Goal: Task Accomplishment & Management: Complete application form

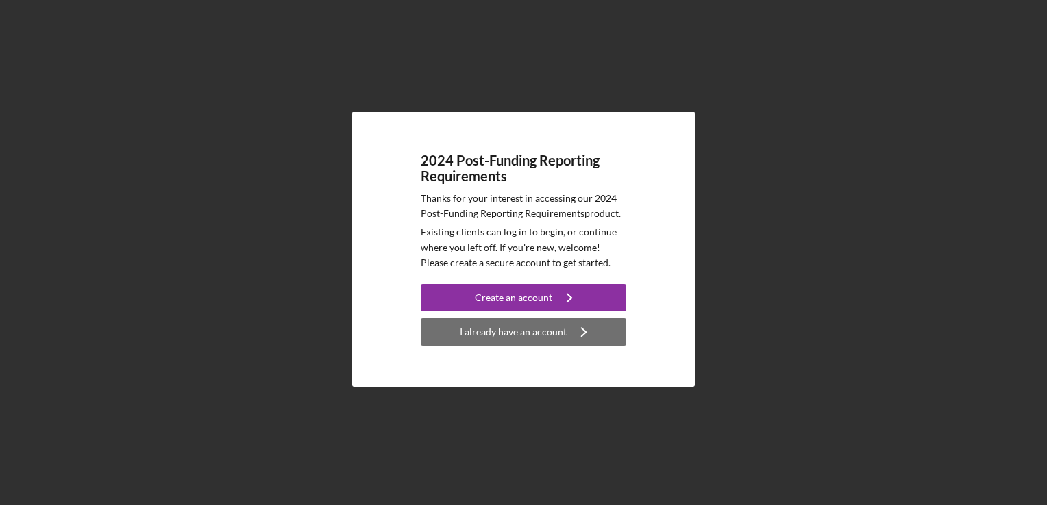
click at [512, 337] on div "I already have an account" at bounding box center [513, 332] width 107 height 27
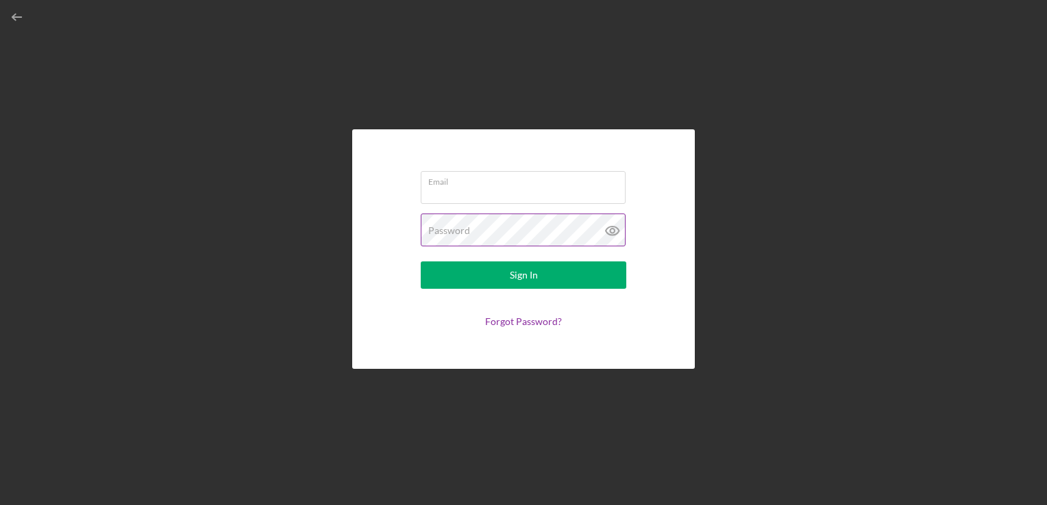
type input "[PERSON_NAME][EMAIL_ADDRESS][DOMAIN_NAME]"
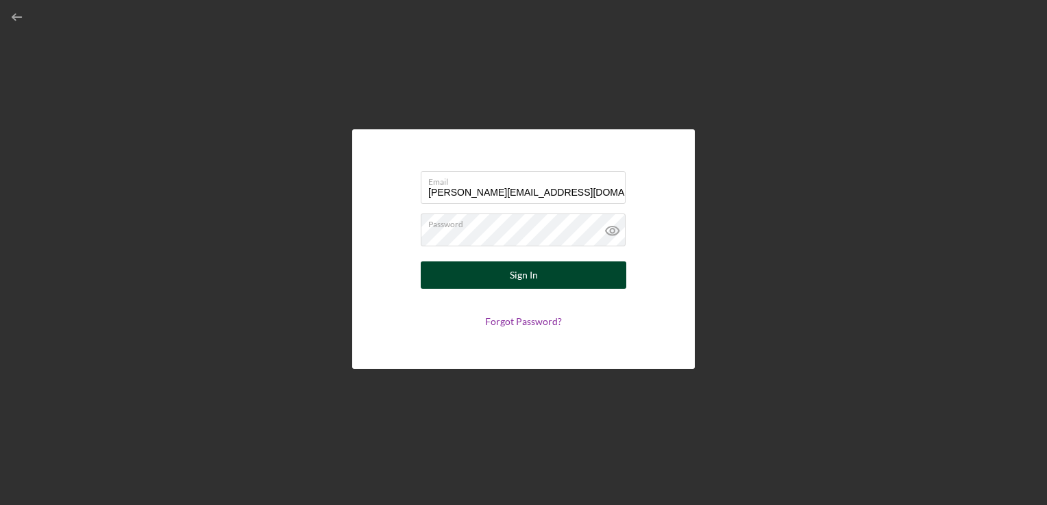
click at [527, 277] on div "Sign In" at bounding box center [524, 275] width 28 height 27
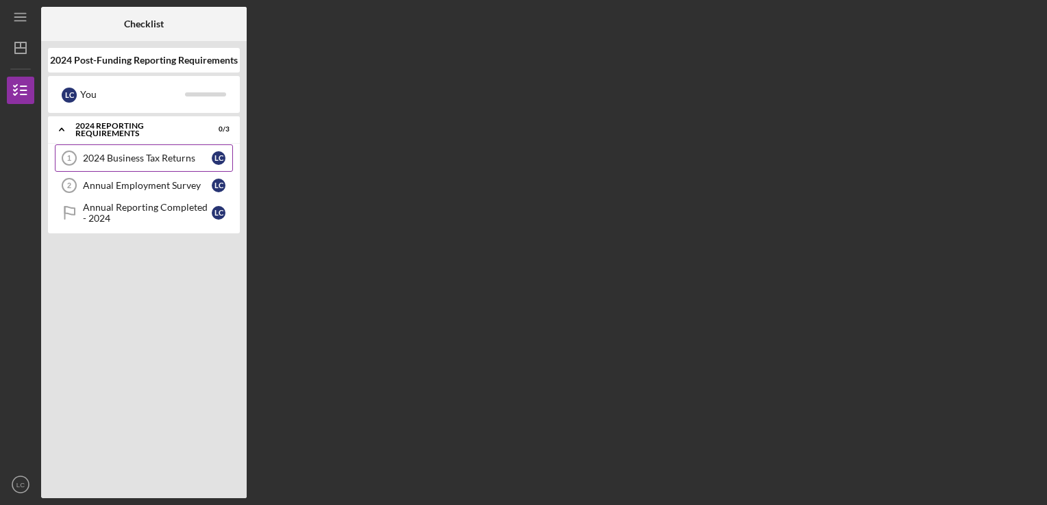
click at [151, 159] on div "2024 Business Tax Returns" at bounding box center [147, 158] width 129 height 11
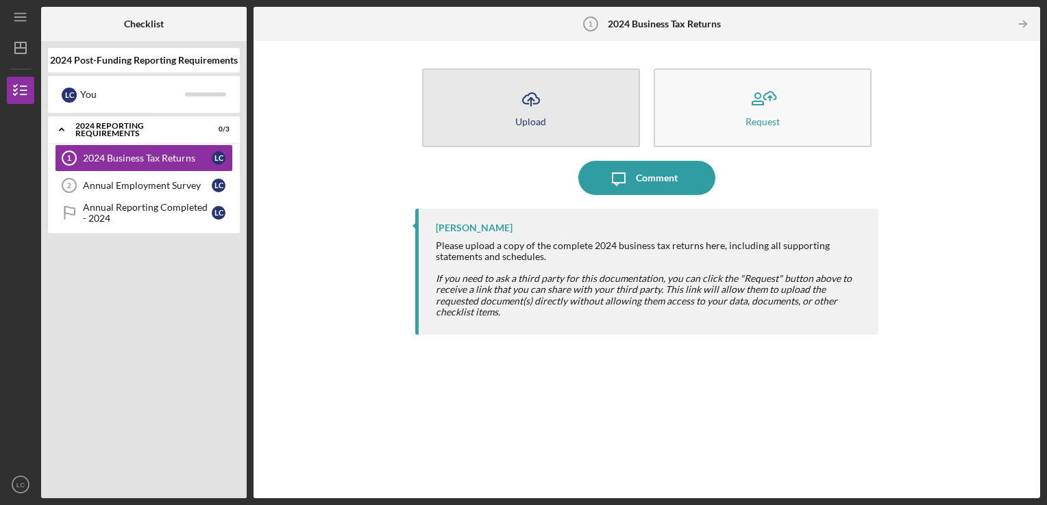
click at [522, 109] on icon "Icon/Upload" at bounding box center [531, 99] width 34 height 34
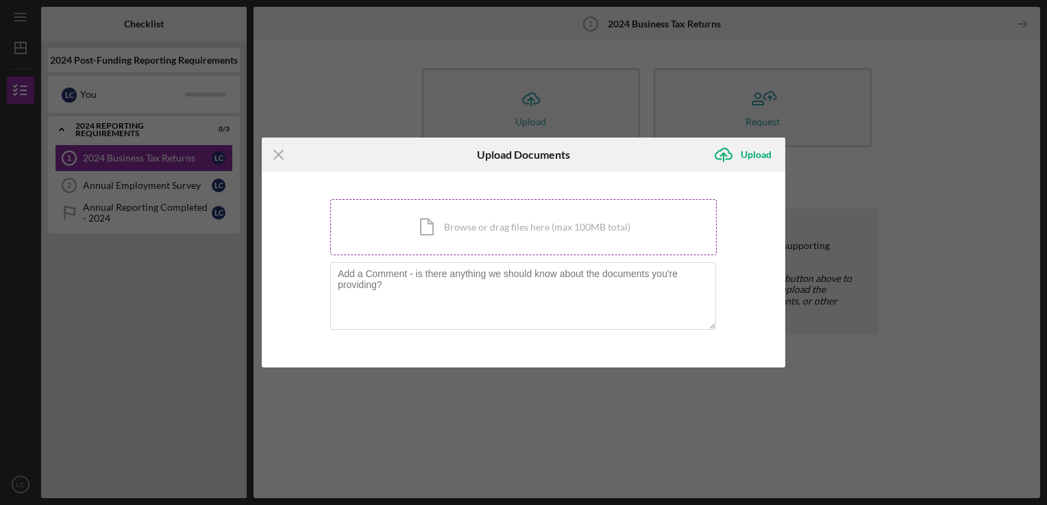
click at [440, 219] on div "Icon/Document Browse or drag files here (max 100MB total) Tap to choose files o…" at bounding box center [523, 227] width 386 height 56
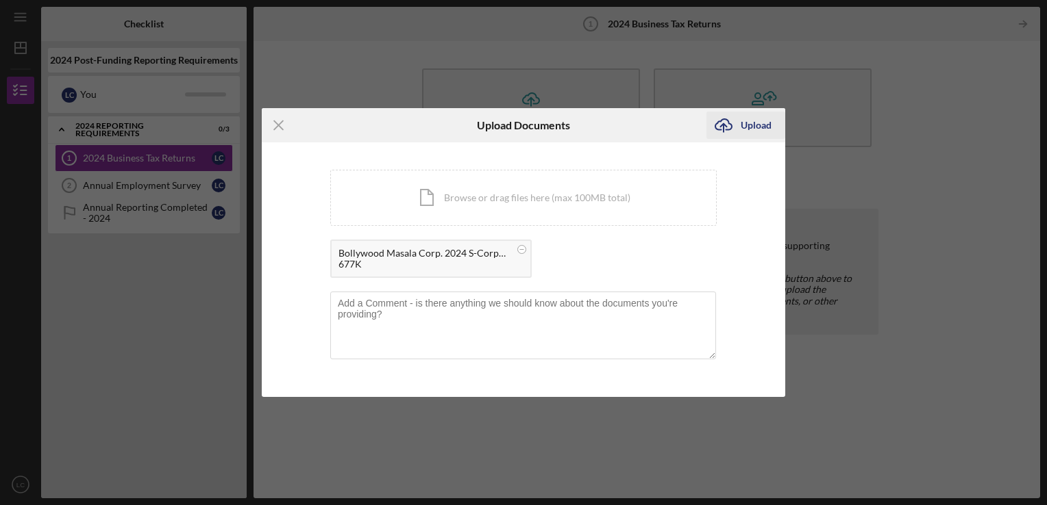
click at [748, 126] on div "Upload" at bounding box center [755, 125] width 31 height 27
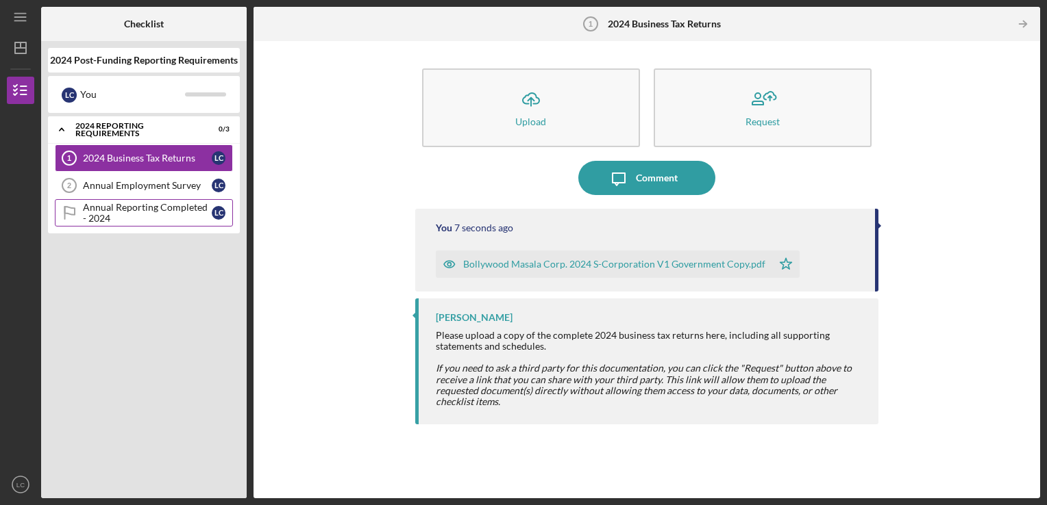
click at [137, 211] on div "Annual Reporting Completed - 2024" at bounding box center [147, 213] width 129 height 22
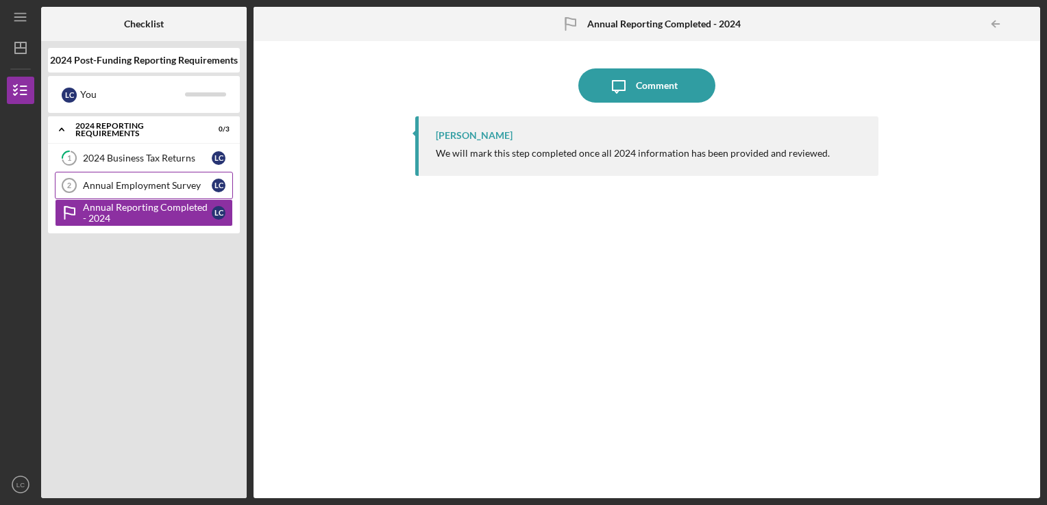
click at [117, 186] on div "Annual Employment Survey" at bounding box center [147, 185] width 129 height 11
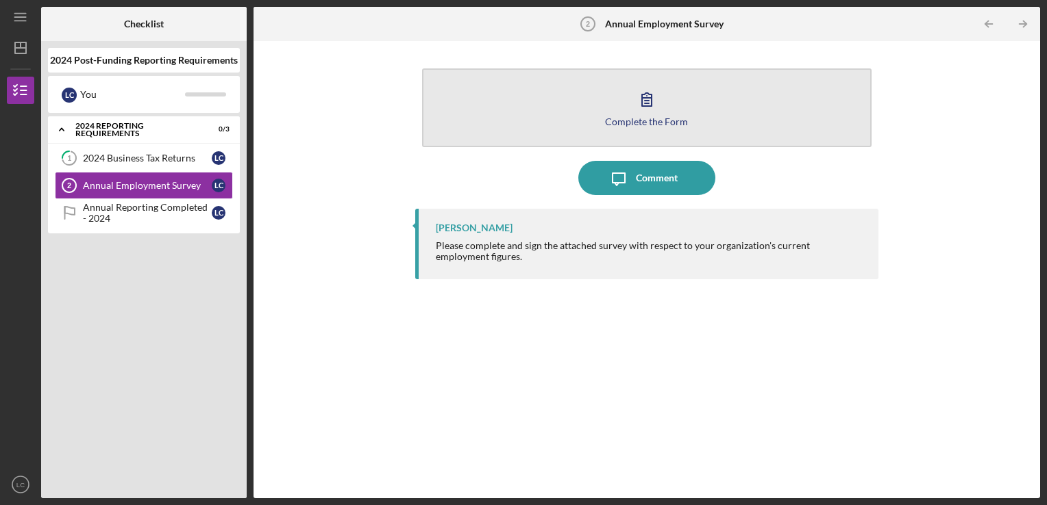
click at [651, 112] on icon "button" at bounding box center [646, 99] width 34 height 34
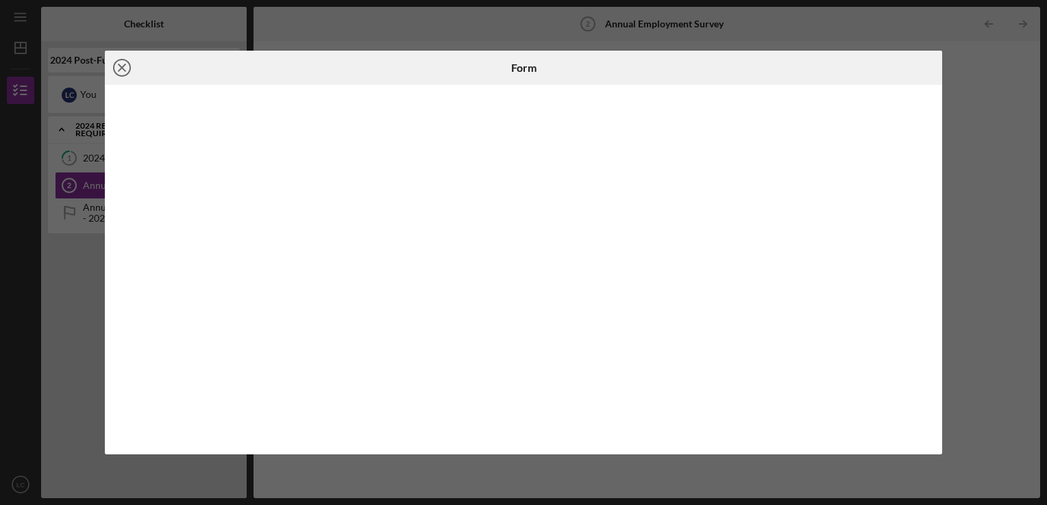
click at [121, 66] on icon "Icon/Close" at bounding box center [122, 68] width 34 height 34
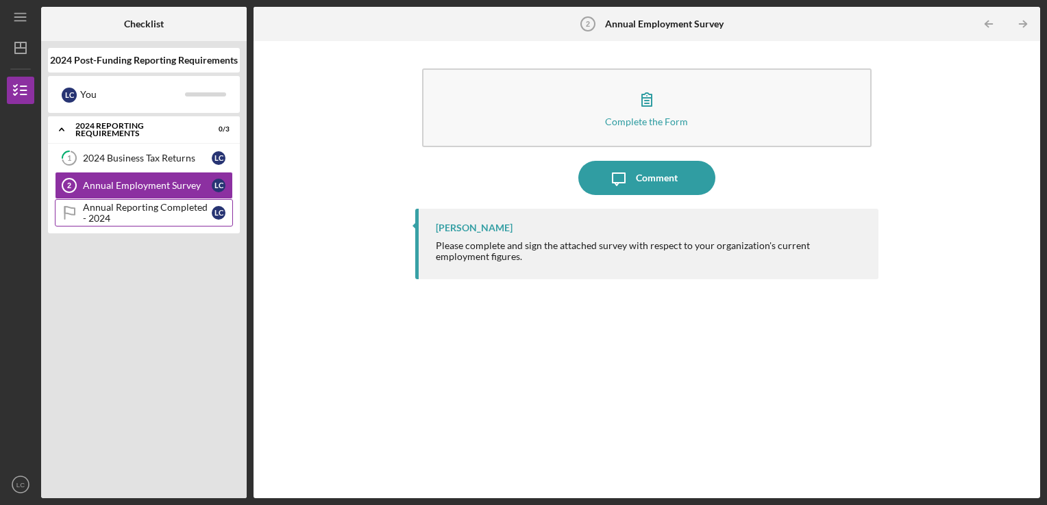
click at [114, 213] on div "Annual Reporting Completed - 2024" at bounding box center [147, 213] width 129 height 22
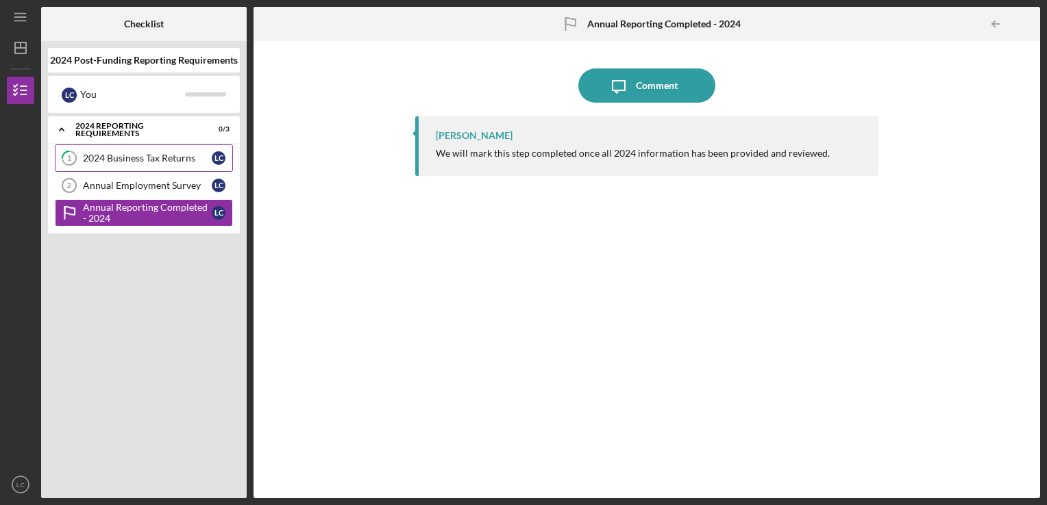
click at [132, 164] on link "1 2024 Business Tax Returns L C" at bounding box center [144, 158] width 178 height 27
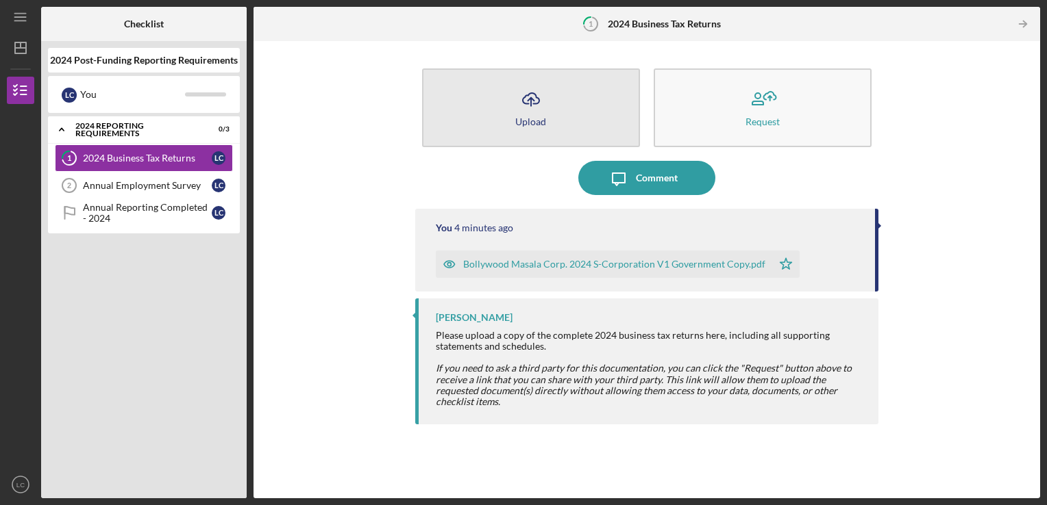
click at [529, 114] on icon "Icon/Upload" at bounding box center [531, 99] width 34 height 34
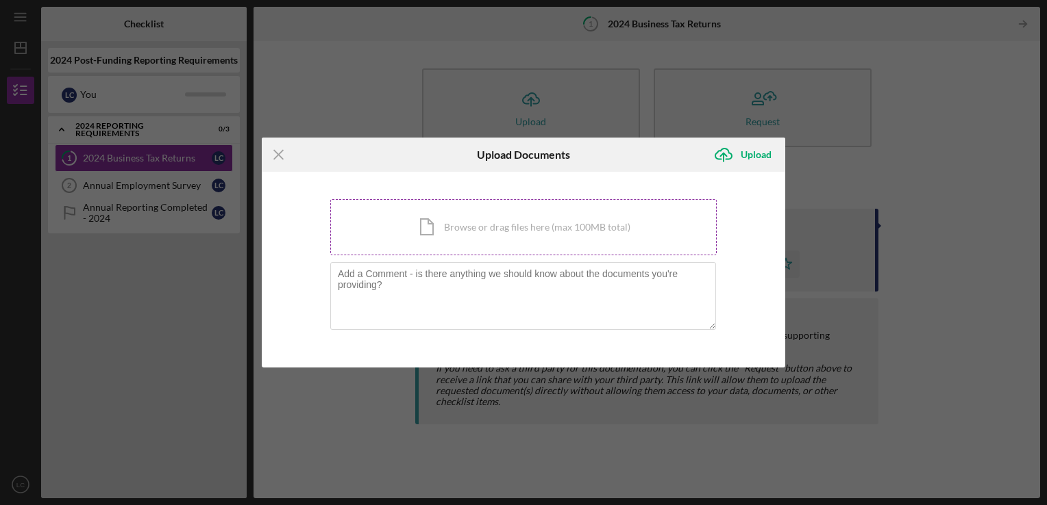
click at [442, 232] on div "Icon/Document Browse or drag files here (max 100MB total) Tap to choose files o…" at bounding box center [523, 227] width 386 height 56
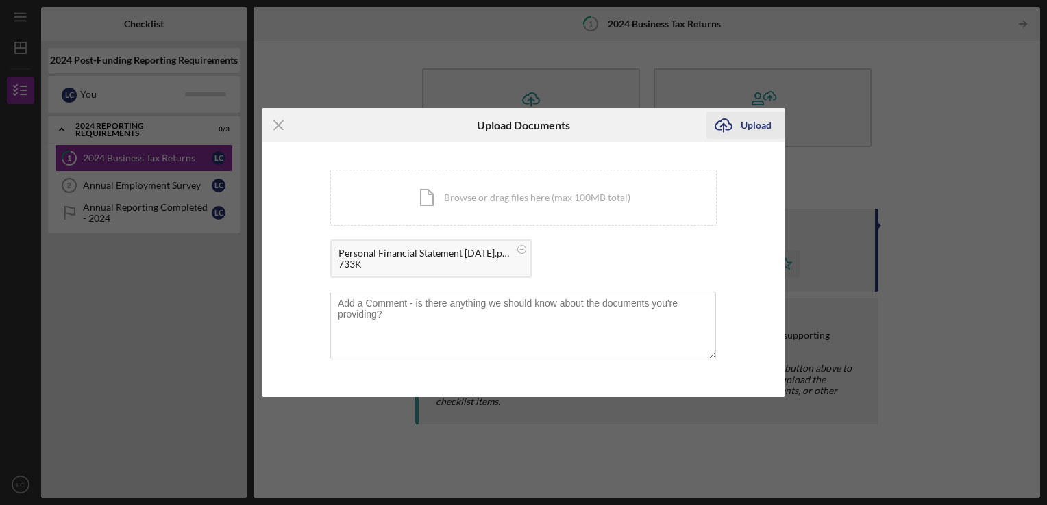
click at [755, 125] on div "Upload" at bounding box center [755, 125] width 31 height 27
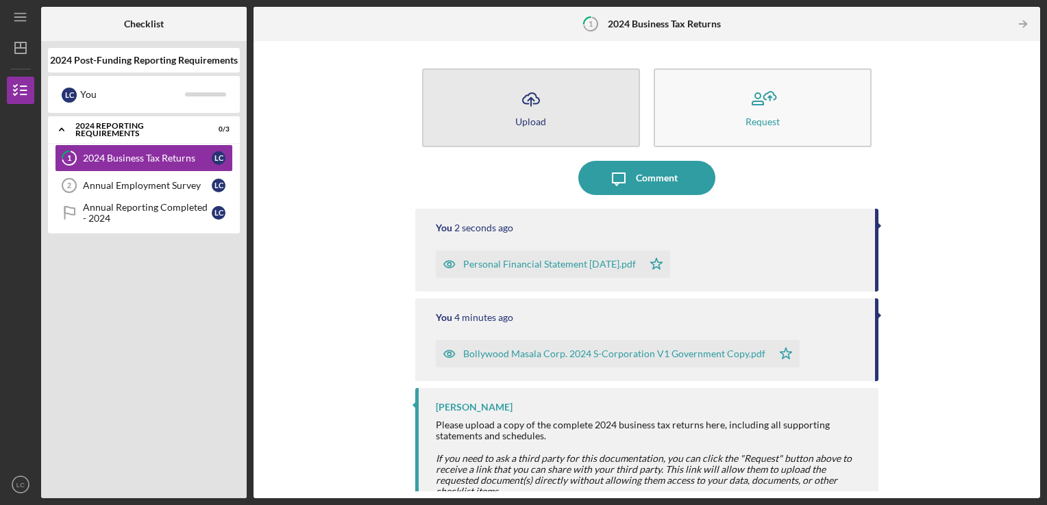
click at [527, 105] on icon "Icon/Upload" at bounding box center [531, 99] width 34 height 34
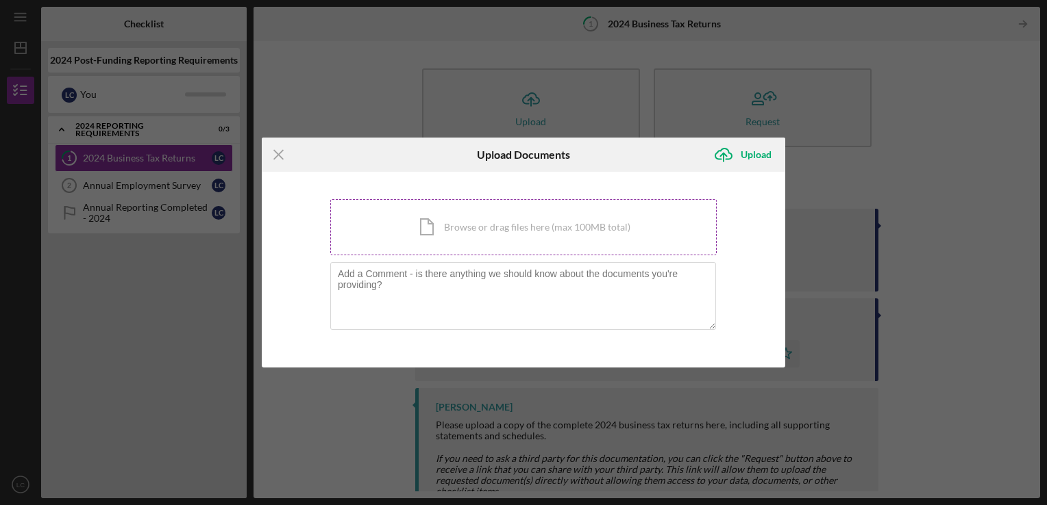
click at [480, 234] on div "Icon/Document Browse or drag files here (max 100MB total) Tap to choose files o…" at bounding box center [523, 227] width 386 height 56
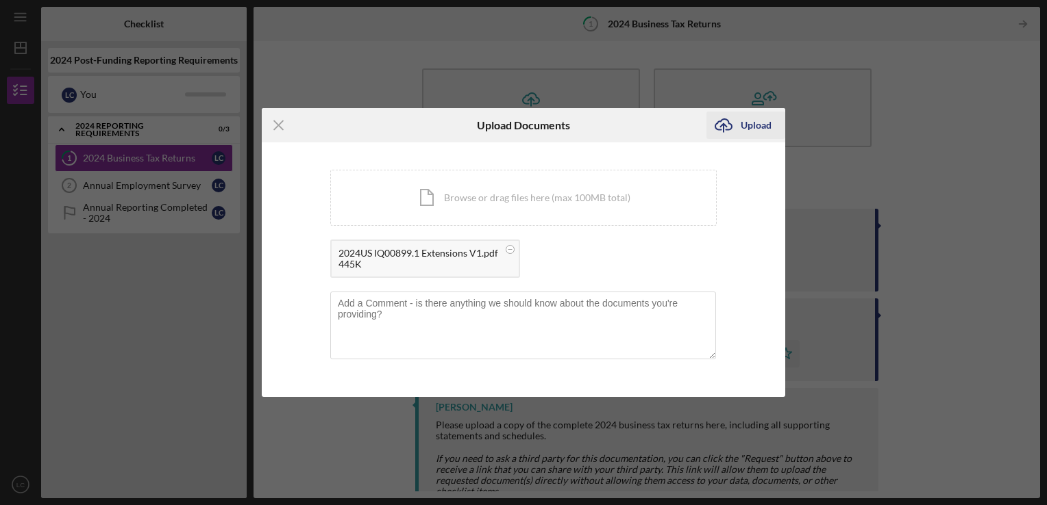
click at [749, 128] on div "Upload" at bounding box center [755, 125] width 31 height 27
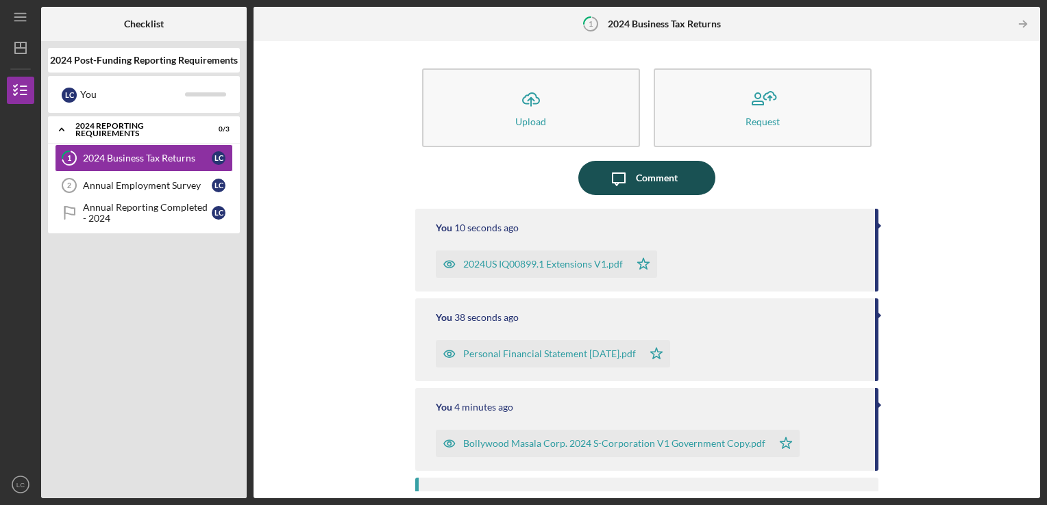
click at [645, 179] on div "Comment" at bounding box center [657, 178] width 42 height 34
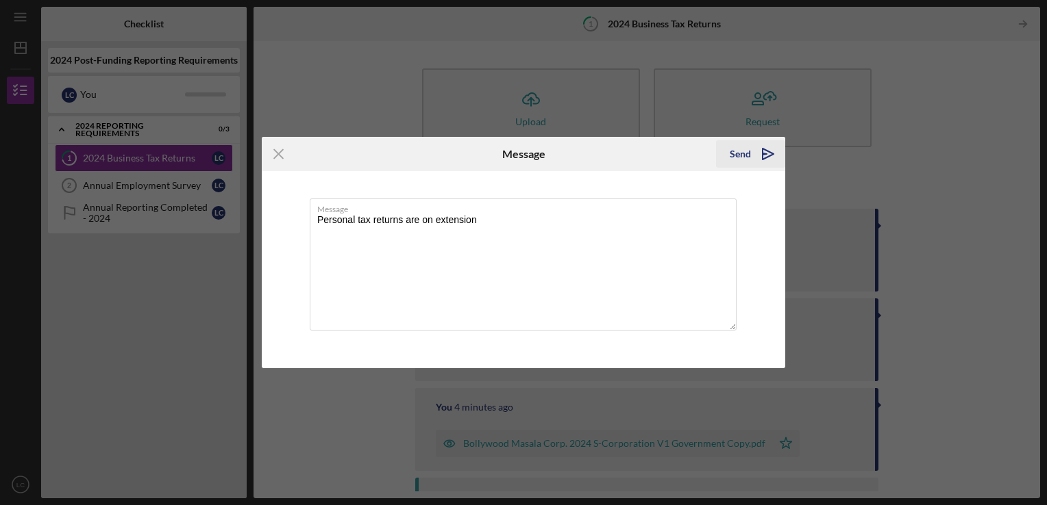
type textarea "Personal tax returns are on extension"
click at [740, 156] on div "Send" at bounding box center [739, 153] width 21 height 27
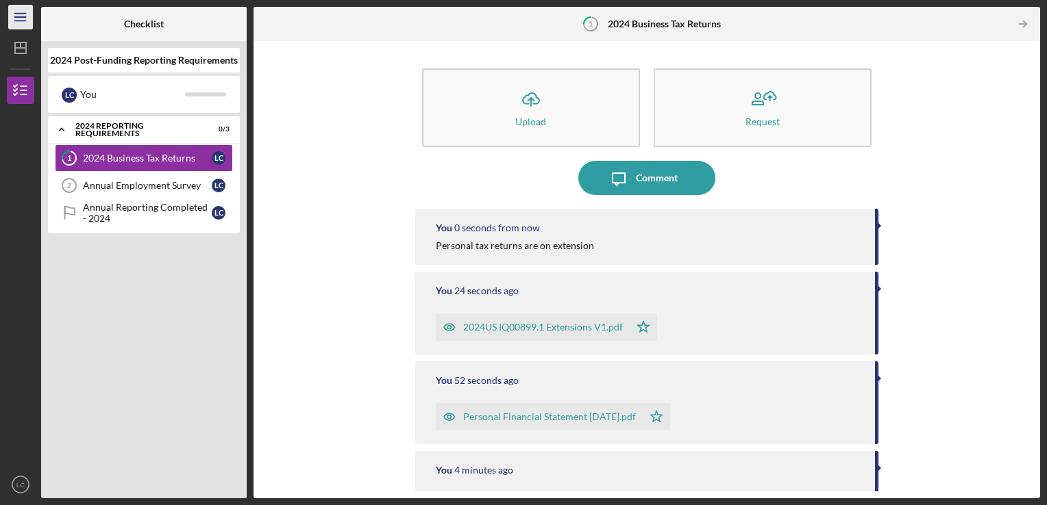
click at [15, 19] on icon "Icon/Menu" at bounding box center [20, 17] width 31 height 31
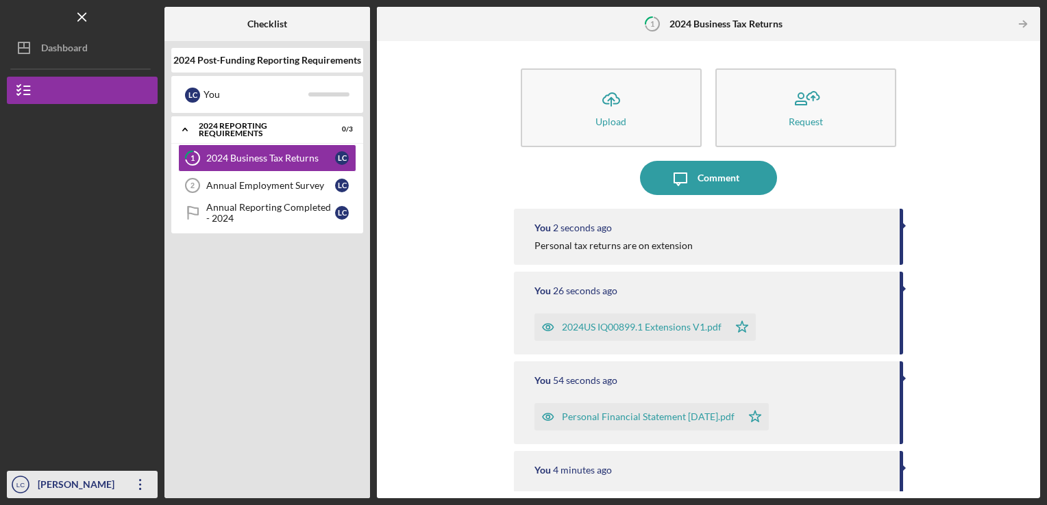
click at [77, 484] on div "[PERSON_NAME]" at bounding box center [78, 486] width 89 height 31
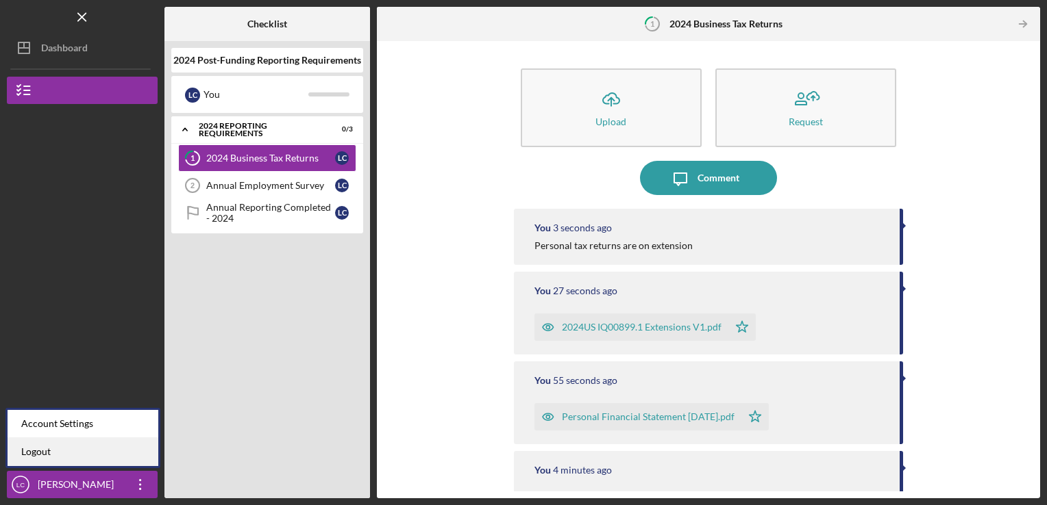
click at [53, 456] on link "Logout" at bounding box center [83, 452] width 151 height 28
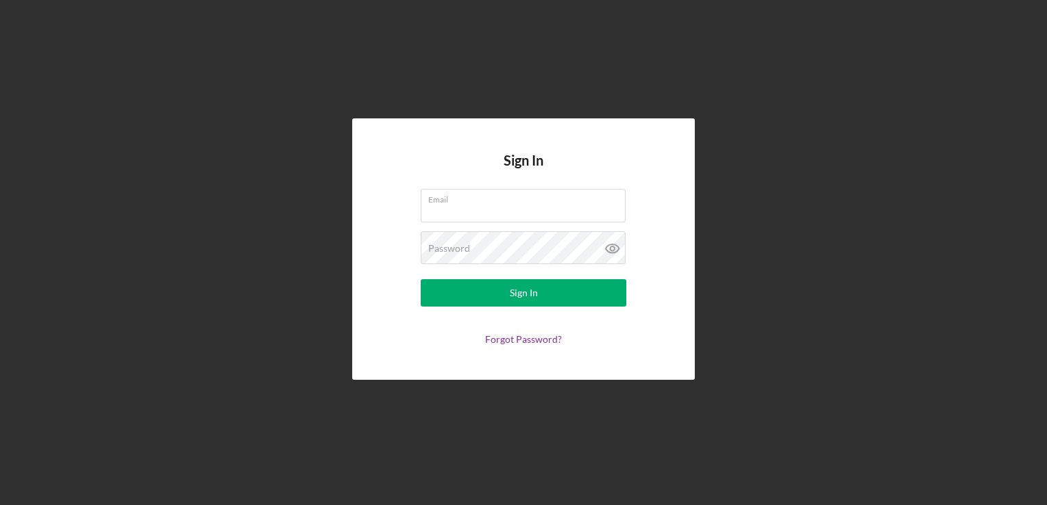
type input "[PERSON_NAME][EMAIL_ADDRESS][DOMAIN_NAME]"
